Goal: Information Seeking & Learning: Learn about a topic

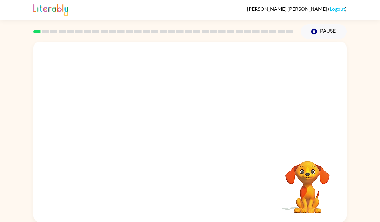
click at [118, 119] on video "Your browser must support playing .mp4 files to use Literably. Please try using…" at bounding box center [189, 95] width 313 height 106
click at [191, 135] on icon "button" at bounding box center [189, 135] width 7 height 7
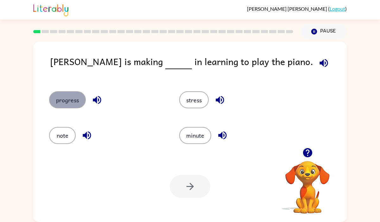
click at [66, 99] on button "progress" at bounding box center [67, 99] width 37 height 17
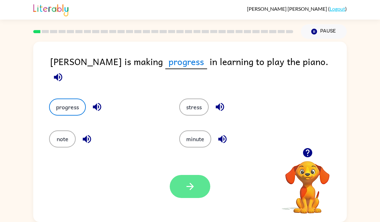
click at [195, 189] on button "button" at bounding box center [190, 186] width 41 height 23
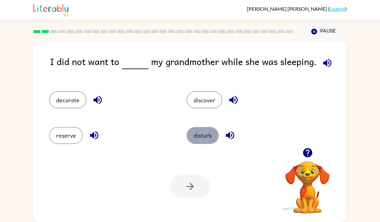
click at [205, 139] on button "disturb" at bounding box center [202, 135] width 32 height 17
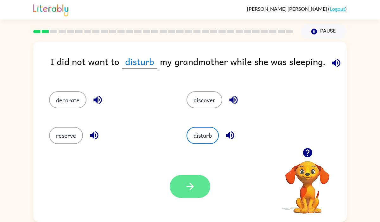
click at [178, 188] on button "button" at bounding box center [190, 186] width 41 height 23
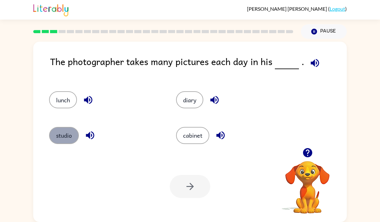
click at [67, 137] on button "studio" at bounding box center [64, 135] width 30 height 17
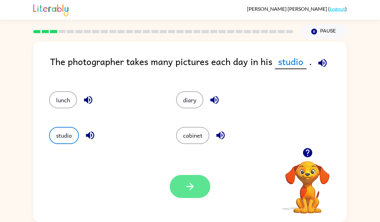
click at [195, 187] on icon "button" at bounding box center [189, 186] width 11 height 11
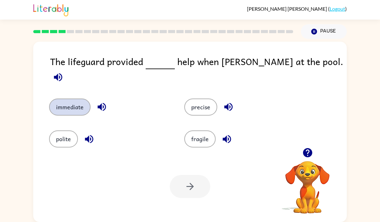
click at [71, 101] on button "immediate" at bounding box center [69, 107] width 41 height 17
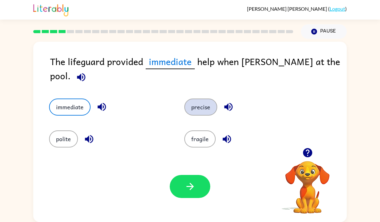
click at [197, 104] on button "precise" at bounding box center [200, 107] width 33 height 17
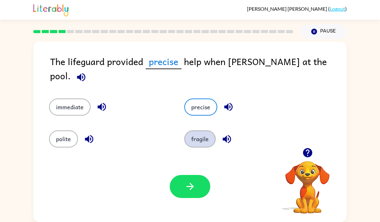
click at [197, 137] on button "fragile" at bounding box center [199, 139] width 31 height 17
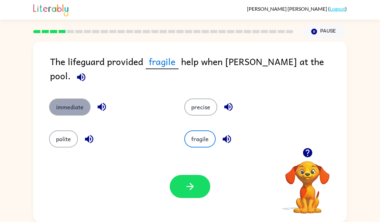
click at [79, 99] on button "immediate" at bounding box center [69, 107] width 41 height 17
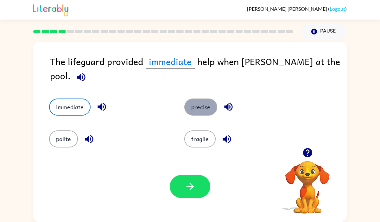
click at [201, 99] on button "precise" at bounding box center [200, 107] width 33 height 17
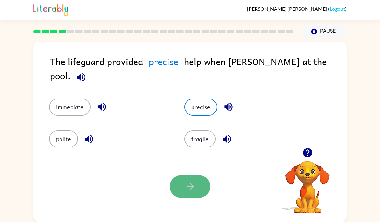
click at [194, 185] on icon "button" at bounding box center [189, 186] width 11 height 11
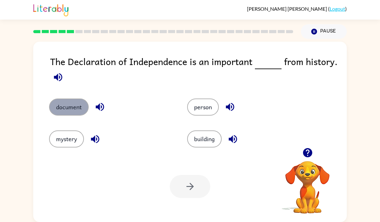
click at [72, 103] on button "document" at bounding box center [69, 107] width 40 height 17
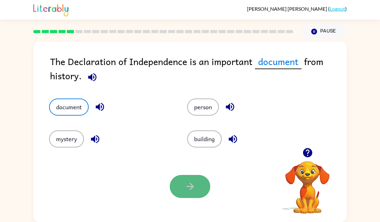
click at [188, 181] on icon "button" at bounding box center [189, 186] width 11 height 11
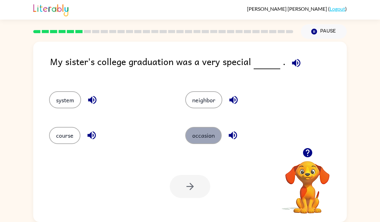
click at [205, 136] on button "occasion" at bounding box center [203, 135] width 36 height 17
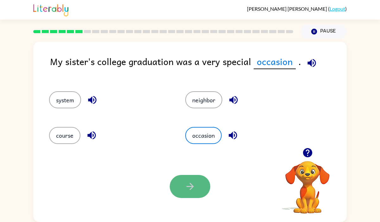
click at [191, 184] on icon "button" at bounding box center [189, 186] width 11 height 11
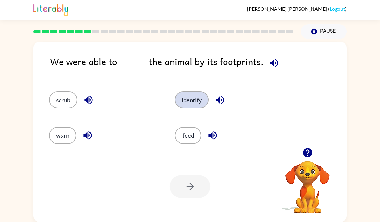
click at [198, 102] on button "identify" at bounding box center [192, 99] width 34 height 17
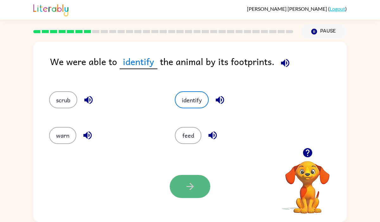
click at [196, 191] on button "button" at bounding box center [190, 186] width 41 height 23
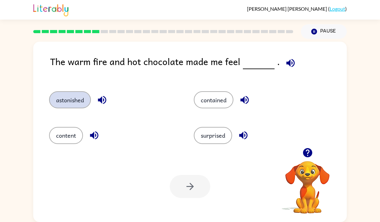
click at [77, 102] on button "astonished" at bounding box center [70, 99] width 42 height 17
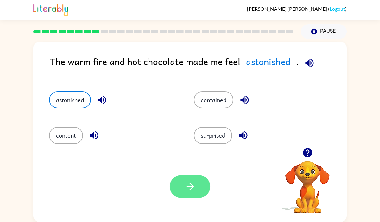
click at [196, 182] on button "button" at bounding box center [190, 186] width 41 height 23
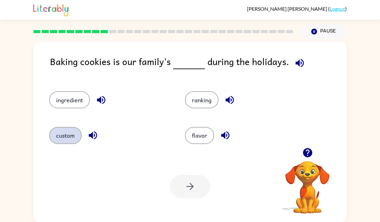
click at [66, 137] on button "custom" at bounding box center [65, 135] width 33 height 17
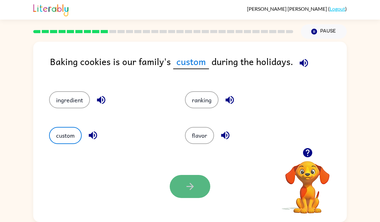
click at [201, 185] on button "button" at bounding box center [190, 186] width 41 height 23
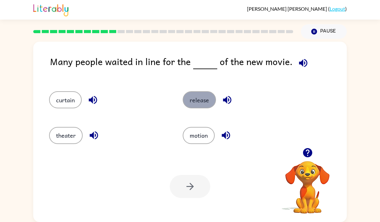
click at [202, 98] on button "release" at bounding box center [199, 99] width 33 height 17
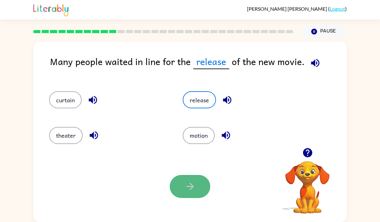
click at [186, 190] on icon "button" at bounding box center [189, 186] width 11 height 11
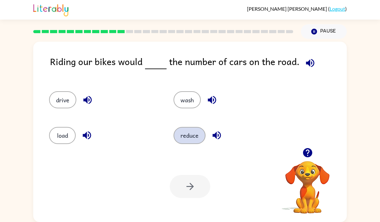
click at [195, 135] on button "reduce" at bounding box center [189, 135] width 32 height 17
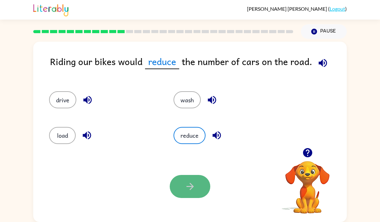
click at [186, 187] on icon "button" at bounding box center [189, 186] width 11 height 11
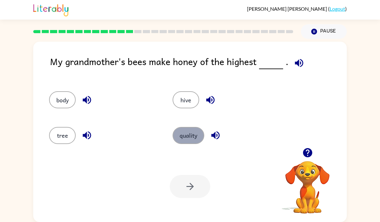
click at [187, 136] on button "quality" at bounding box center [188, 135] width 32 height 17
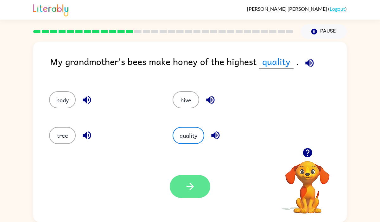
click at [182, 188] on button "button" at bounding box center [190, 186] width 41 height 23
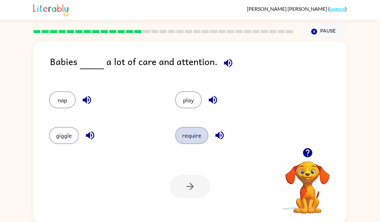
click at [191, 139] on button "require" at bounding box center [191, 135] width 33 height 17
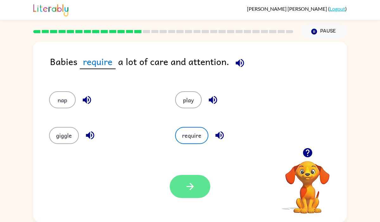
click at [193, 188] on icon "button" at bounding box center [189, 186] width 11 height 11
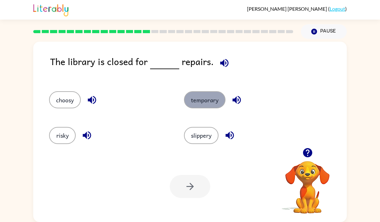
click at [207, 103] on button "temporary" at bounding box center [204, 99] width 41 height 17
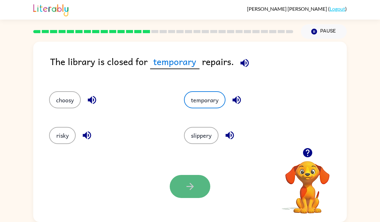
click at [194, 189] on icon "button" at bounding box center [189, 186] width 11 height 11
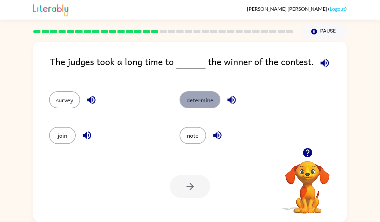
click at [201, 103] on button "determine" at bounding box center [199, 99] width 41 height 17
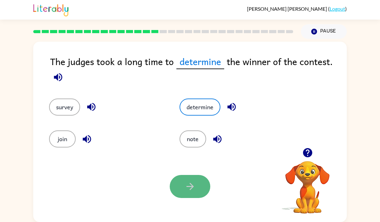
click at [194, 184] on icon "button" at bounding box center [189, 186] width 11 height 11
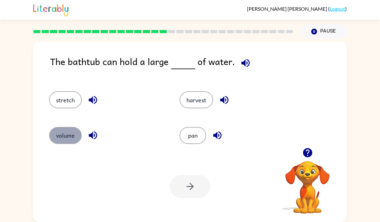
click at [64, 139] on button "volume" at bounding box center [65, 135] width 33 height 17
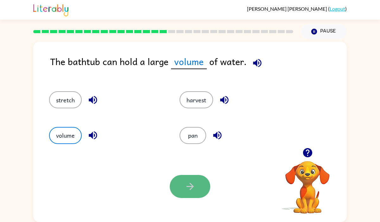
click at [193, 190] on icon "button" at bounding box center [189, 186] width 11 height 11
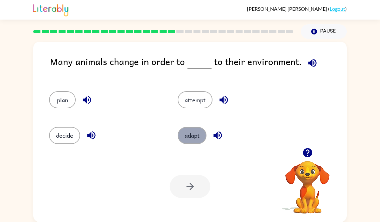
click at [192, 136] on button "adapt" at bounding box center [192, 135] width 29 height 17
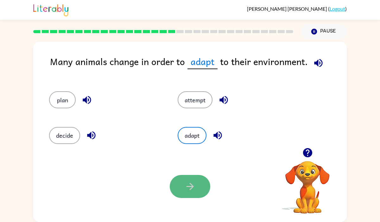
click at [181, 188] on button "button" at bounding box center [190, 186] width 41 height 23
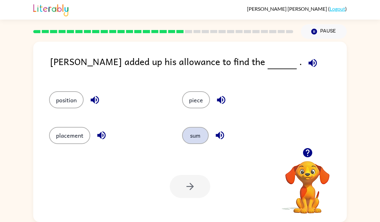
click at [193, 134] on button "sum" at bounding box center [195, 135] width 27 height 17
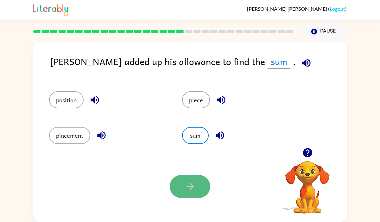
click at [191, 187] on icon "button" at bounding box center [189, 186] width 7 height 7
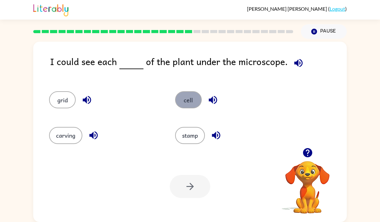
click at [186, 102] on button "cell" at bounding box center [188, 99] width 27 height 17
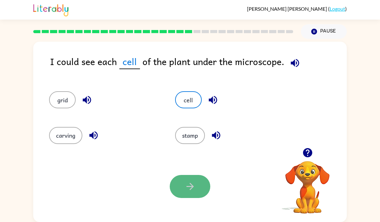
click at [193, 190] on icon "button" at bounding box center [189, 186] width 11 height 11
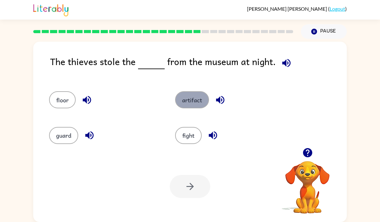
click at [192, 101] on button "artifact" at bounding box center [192, 99] width 34 height 17
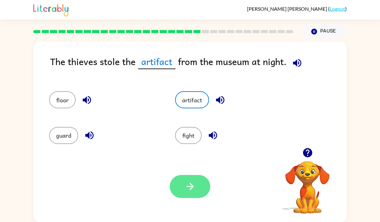
click at [189, 185] on icon "button" at bounding box center [189, 186] width 11 height 11
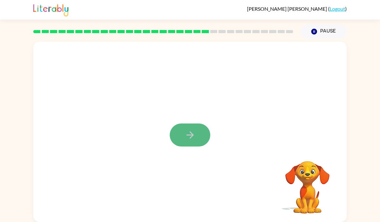
click at [193, 136] on icon "button" at bounding box center [189, 135] width 11 height 11
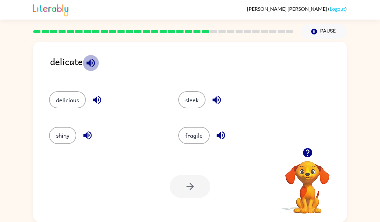
click at [92, 60] on icon "button" at bounding box center [90, 63] width 11 height 11
click at [195, 141] on button "fragile" at bounding box center [193, 135] width 31 height 17
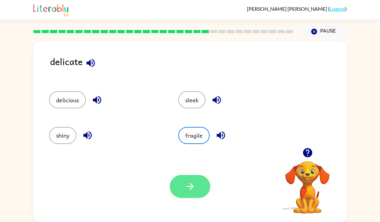
click at [187, 190] on icon "button" at bounding box center [189, 186] width 11 height 11
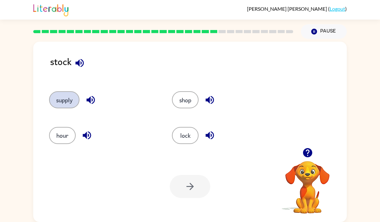
click at [72, 97] on button "supply" at bounding box center [64, 99] width 30 height 17
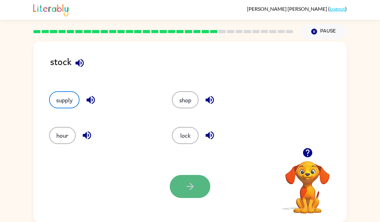
click at [197, 186] on button "button" at bounding box center [190, 186] width 41 height 23
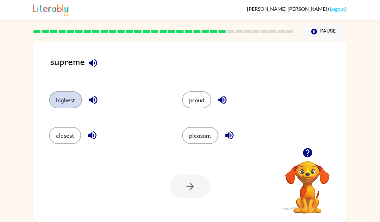
click at [63, 103] on button "highest" at bounding box center [65, 99] width 33 height 17
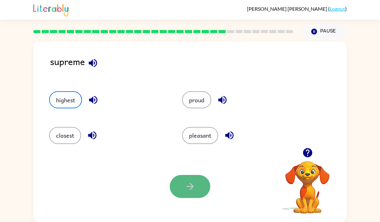
click at [187, 183] on icon "button" at bounding box center [189, 186] width 11 height 11
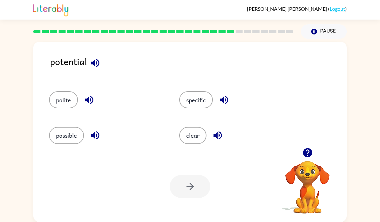
click at [94, 61] on icon "button" at bounding box center [95, 63] width 8 height 8
click at [67, 134] on button "possible" at bounding box center [66, 135] width 35 height 17
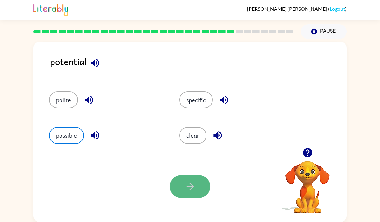
click at [190, 187] on icon "button" at bounding box center [189, 186] width 7 height 7
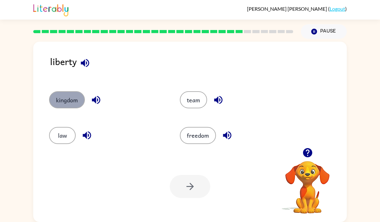
click at [73, 96] on button "kingdom" at bounding box center [67, 99] width 36 height 17
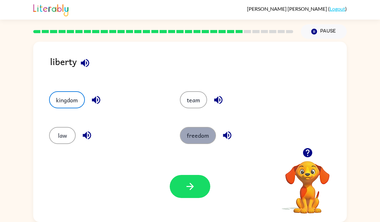
click at [203, 137] on button "freedom" at bounding box center [198, 135] width 36 height 17
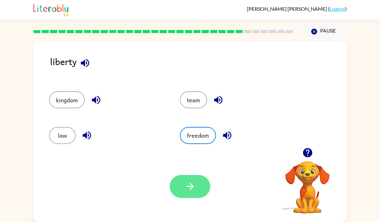
click at [184, 190] on button "button" at bounding box center [190, 186] width 41 height 23
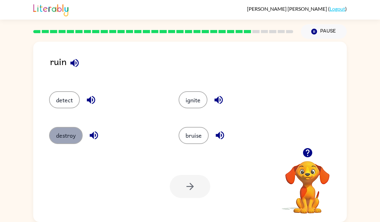
click at [63, 136] on button "destroy" at bounding box center [66, 135] width 34 height 17
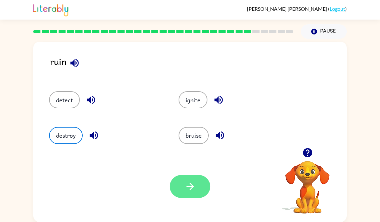
click at [195, 183] on button "button" at bounding box center [190, 186] width 41 height 23
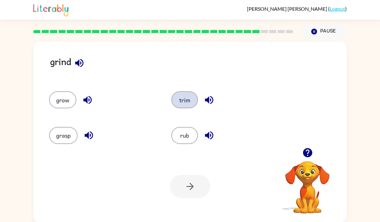
click at [177, 102] on button "trim" at bounding box center [184, 99] width 27 height 17
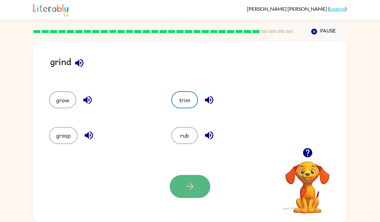
click at [187, 188] on icon "button" at bounding box center [189, 186] width 11 height 11
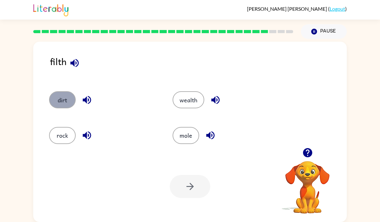
click at [61, 98] on button "dirt" at bounding box center [62, 99] width 27 height 17
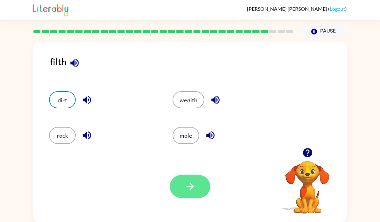
click at [190, 186] on icon "button" at bounding box center [189, 186] width 11 height 11
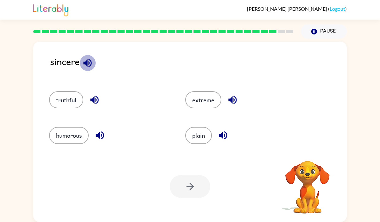
click at [86, 61] on icon "button" at bounding box center [87, 63] width 8 height 8
click at [69, 97] on button "truthful" at bounding box center [66, 99] width 34 height 17
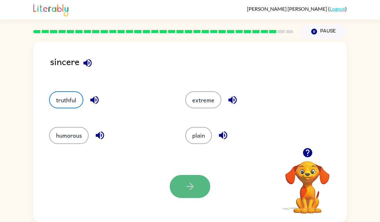
click at [198, 185] on button "button" at bounding box center [190, 186] width 41 height 23
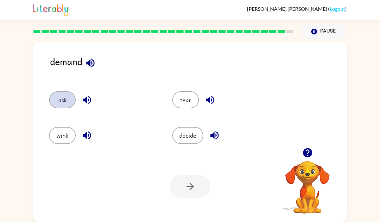
click at [56, 99] on button "ask" at bounding box center [62, 99] width 27 height 17
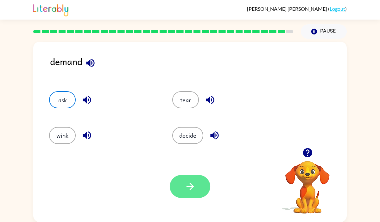
click at [180, 187] on button "button" at bounding box center [190, 186] width 41 height 23
